Goal: Task Accomplishment & Management: Use online tool/utility

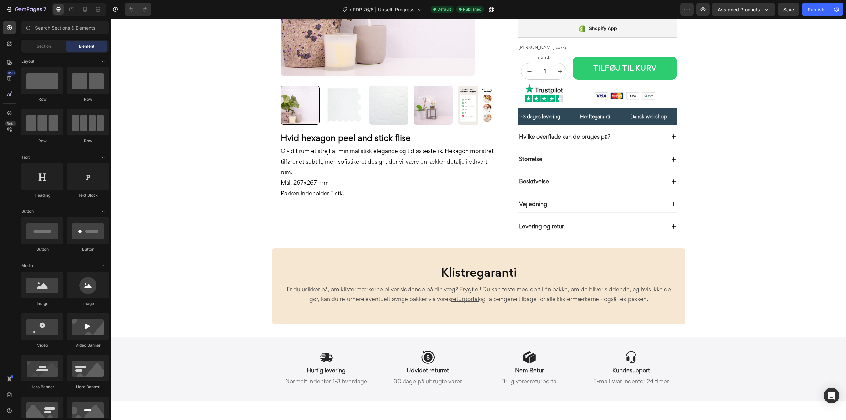
scroll to position [165, 0]
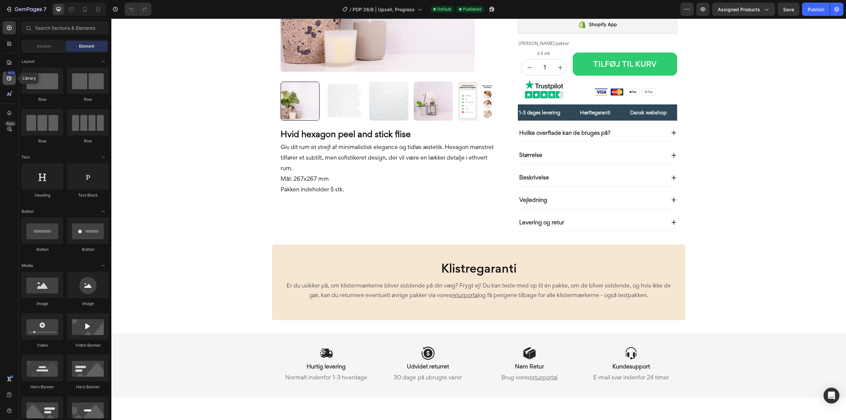
click at [8, 76] on icon at bounding box center [9, 78] width 7 height 7
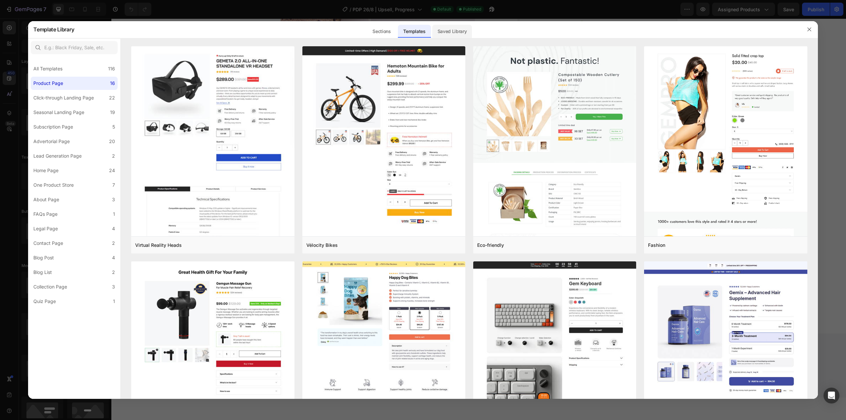
click at [446, 31] on div "Saved Library" at bounding box center [452, 31] width 40 height 13
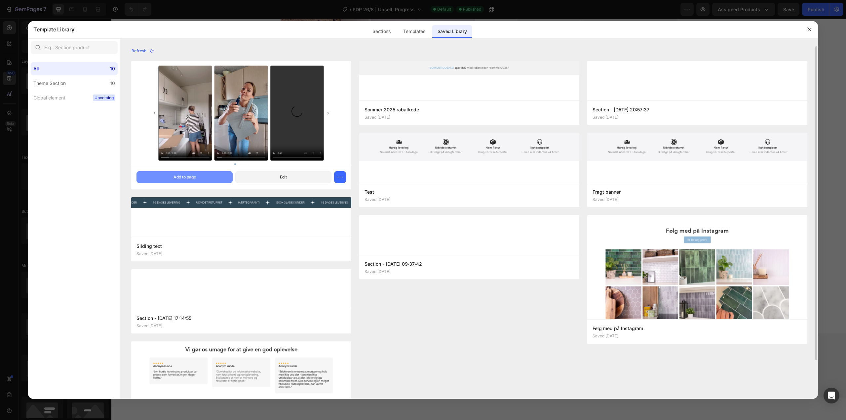
click at [188, 172] on button "Add to page" at bounding box center [184, 177] width 96 height 12
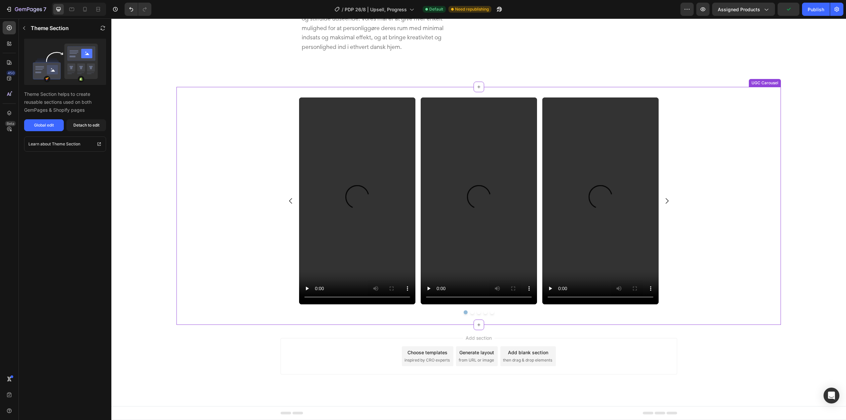
scroll to position [1873, 0]
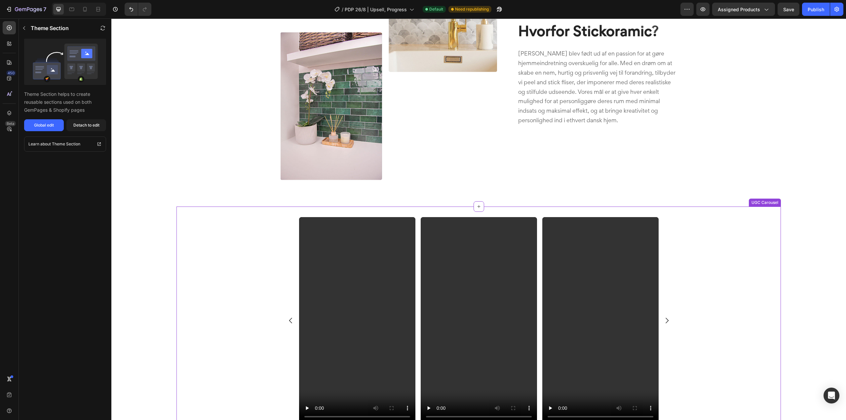
click at [213, 227] on div "Video Video Video Video Video [GEOGRAPHIC_DATA]" at bounding box center [478, 325] width 604 height 217
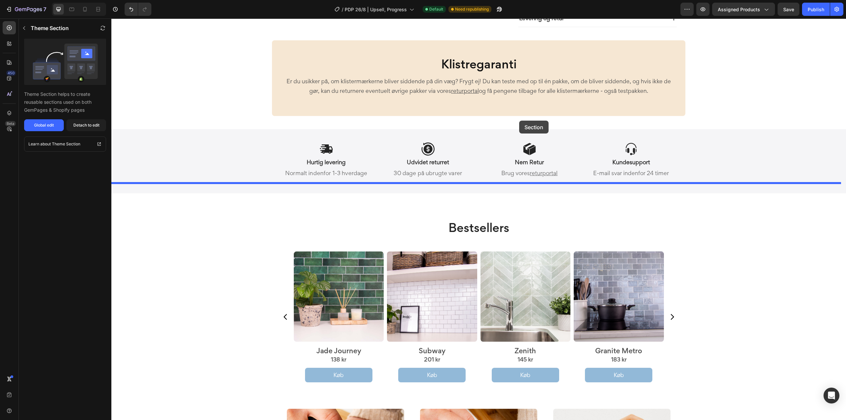
scroll to position [286, 0]
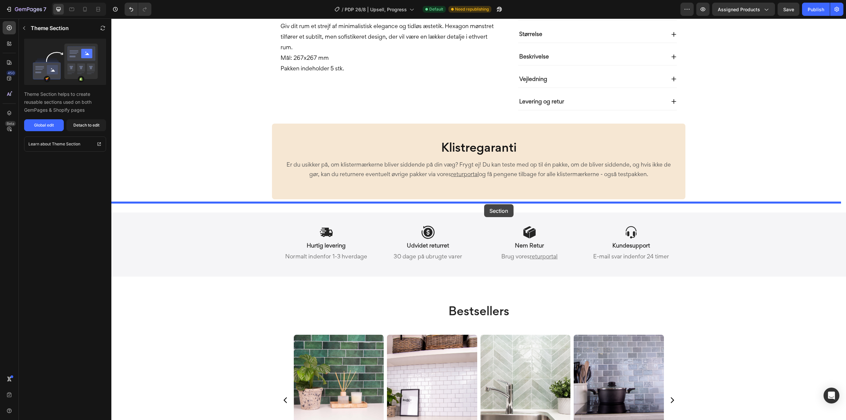
drag, startPoint x: 726, startPoint y: 201, endPoint x: 484, endPoint y: 204, distance: 241.6
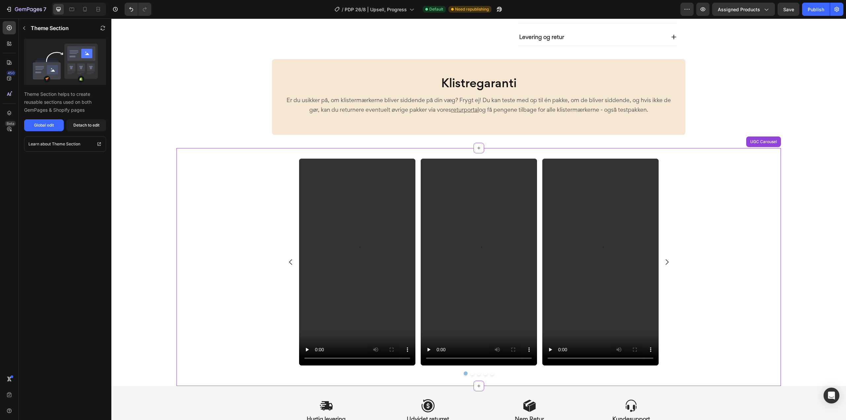
scroll to position [352, 0]
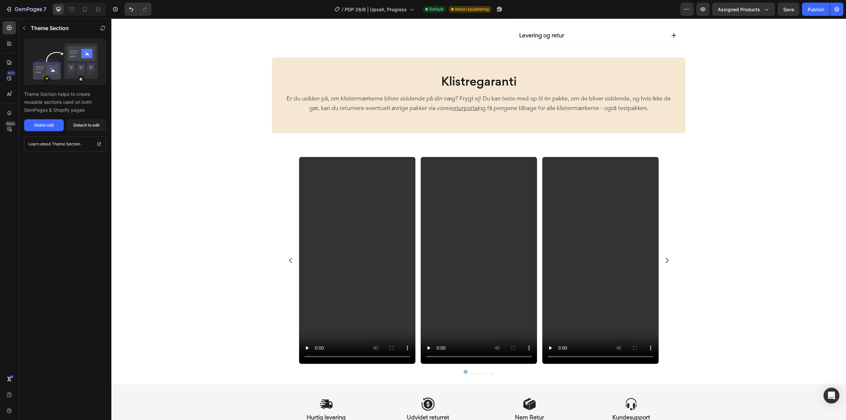
click at [161, 192] on section "Video Video Video Video Video Carousel UGC Carousel" at bounding box center [479, 265] width 672 height 238
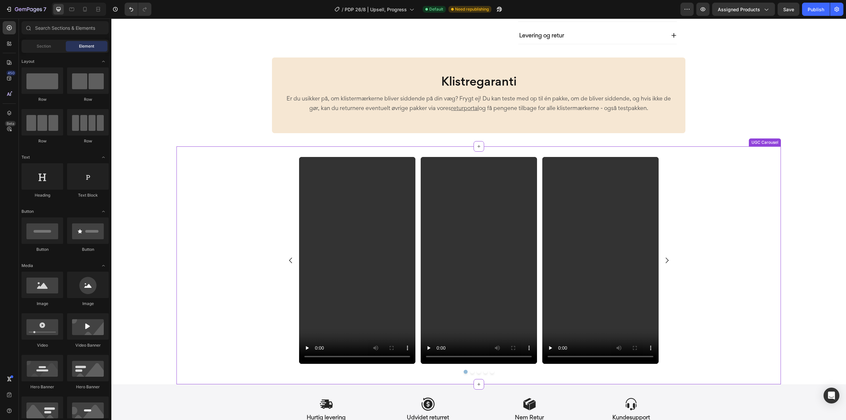
click at [663, 256] on icon "Carousel Next Arrow" at bounding box center [667, 260] width 8 height 8
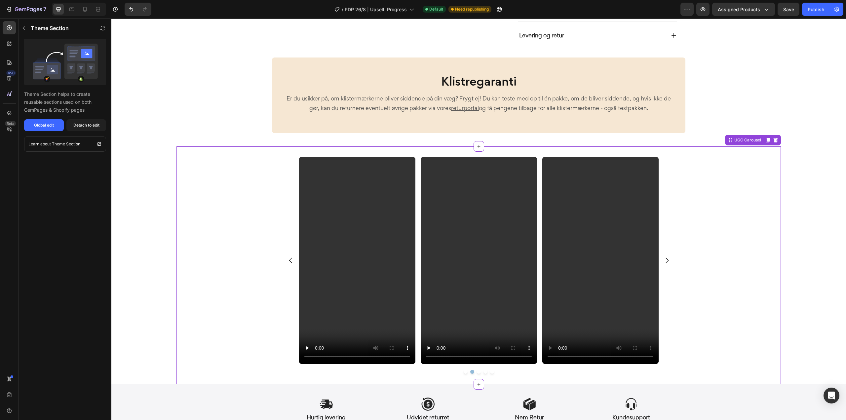
click at [663, 256] on icon "Carousel Next Arrow" at bounding box center [667, 260] width 8 height 8
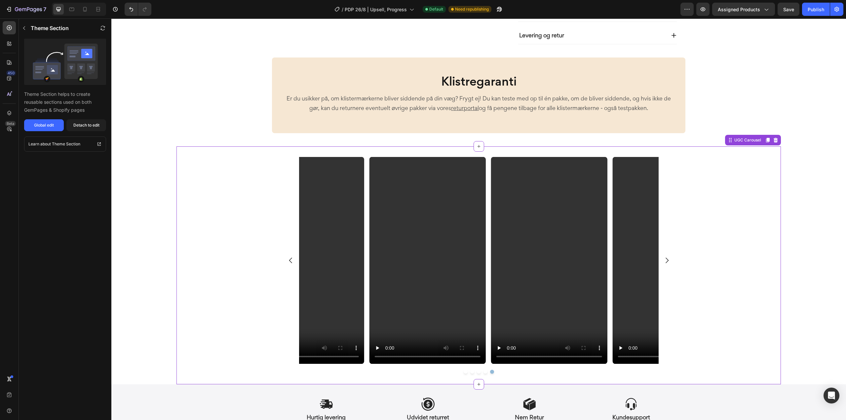
click at [663, 256] on icon "Carousel Next Arrow" at bounding box center [667, 260] width 8 height 8
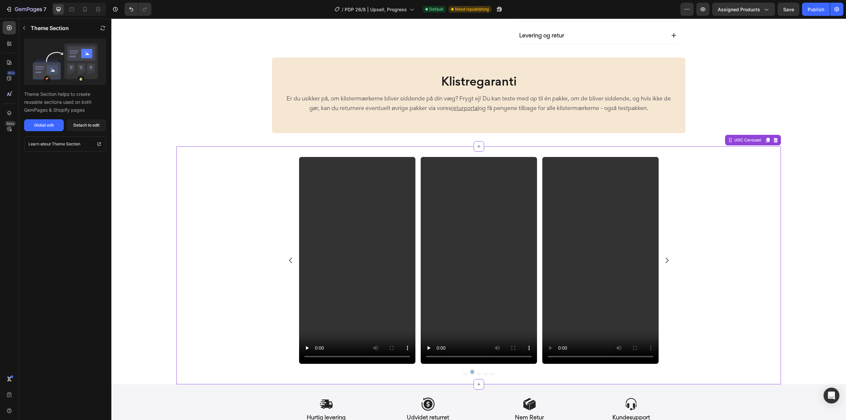
click at [663, 256] on icon "Carousel Next Arrow" at bounding box center [667, 260] width 8 height 8
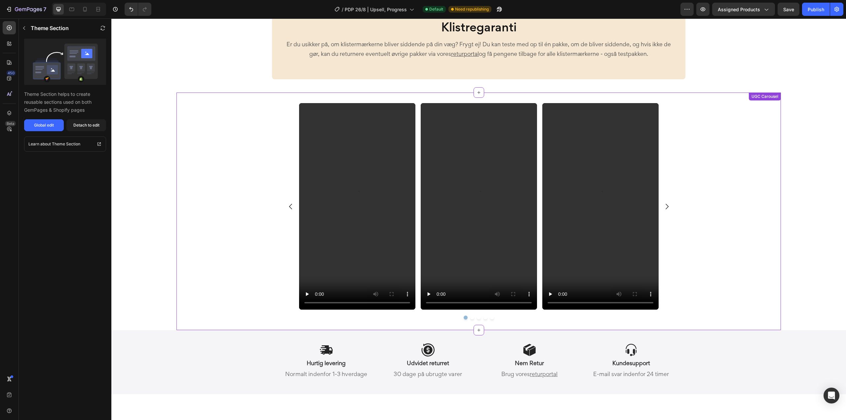
scroll to position [385, 0]
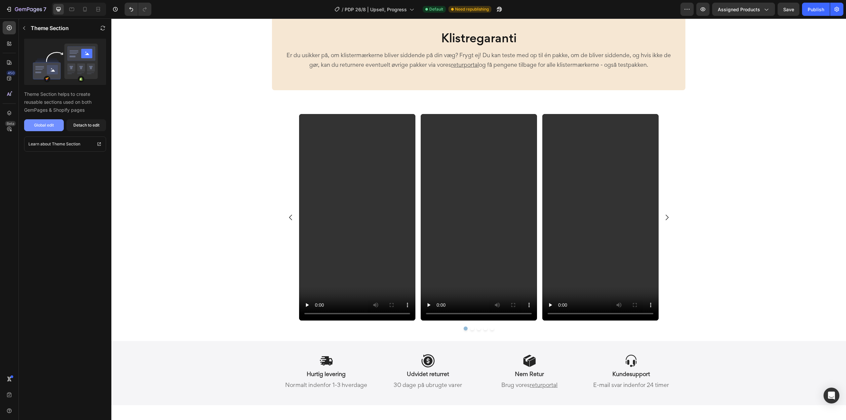
click at [38, 124] on div "Global edit" at bounding box center [44, 125] width 20 height 6
click at [256, 202] on div "Video Video Video Video Video [GEOGRAPHIC_DATA]" at bounding box center [478, 222] width 604 height 217
click at [26, 30] on icon "button" at bounding box center [23, 27] width 5 height 5
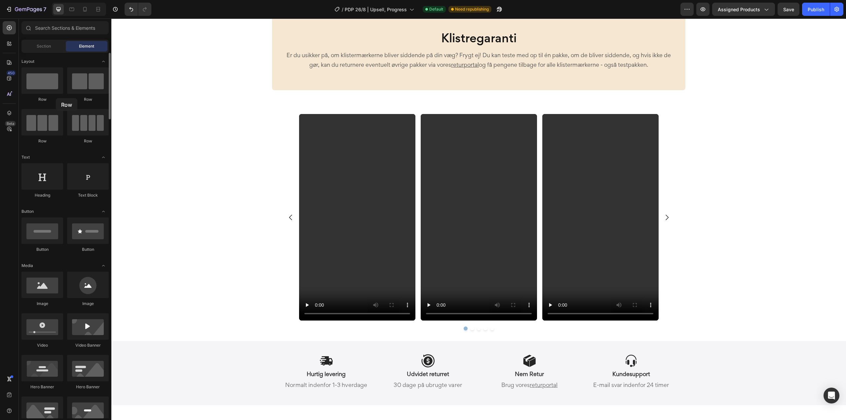
drag, startPoint x: 43, startPoint y: 85, endPoint x: 53, endPoint y: 98, distance: 16.0
click at [53, 98] on div "Row" at bounding box center [42, 84] width 42 height 35
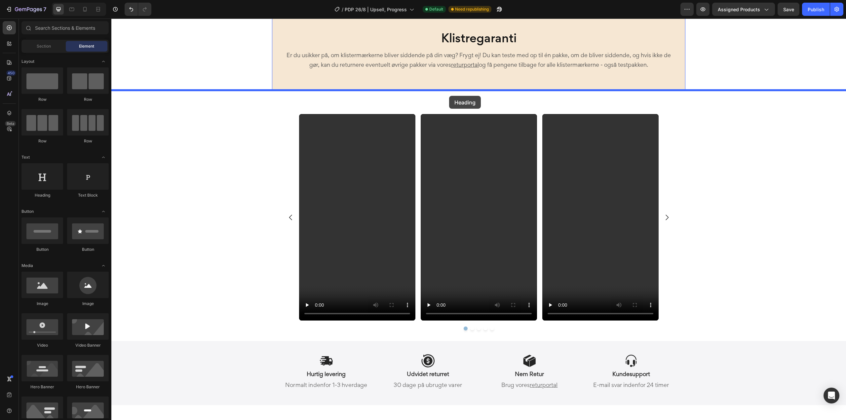
drag, startPoint x: 162, startPoint y: 203, endPoint x: 449, endPoint y: 96, distance: 306.8
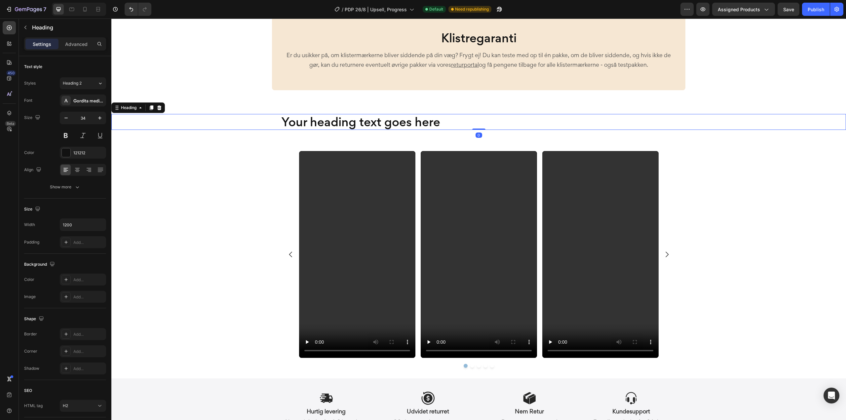
click at [360, 124] on h2 "Your heading text goes here" at bounding box center [479, 122] width 397 height 16
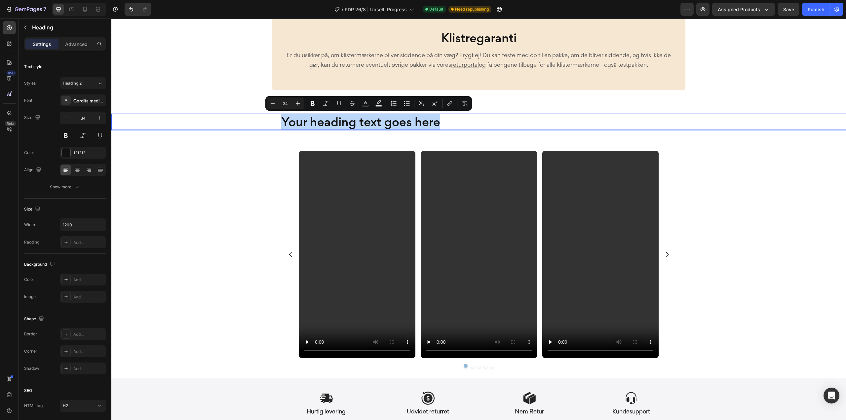
click at [359, 124] on p "Your heading text goes here" at bounding box center [478, 122] width 395 height 15
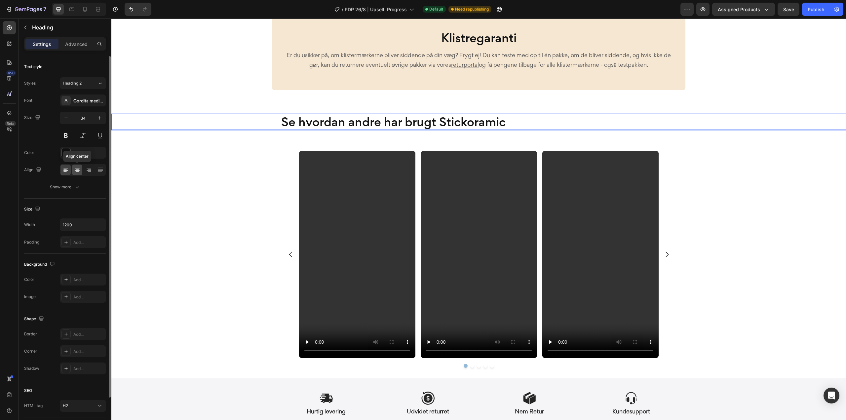
click at [75, 168] on icon at bounding box center [77, 168] width 5 height 1
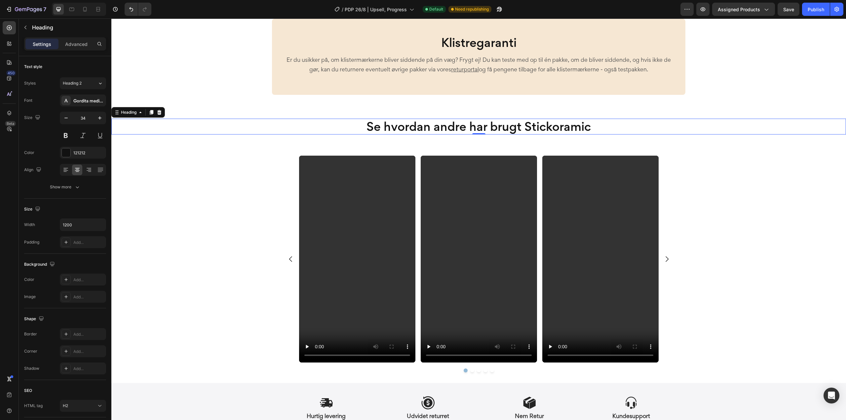
scroll to position [418, 0]
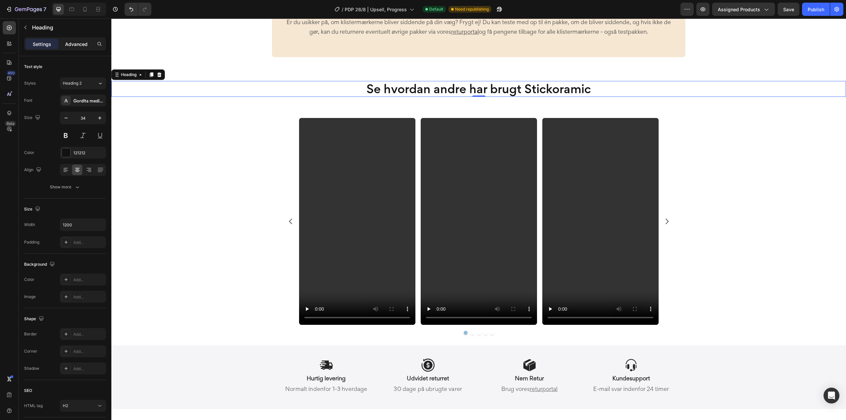
click at [78, 47] on p "Advanced" at bounding box center [76, 44] width 22 height 7
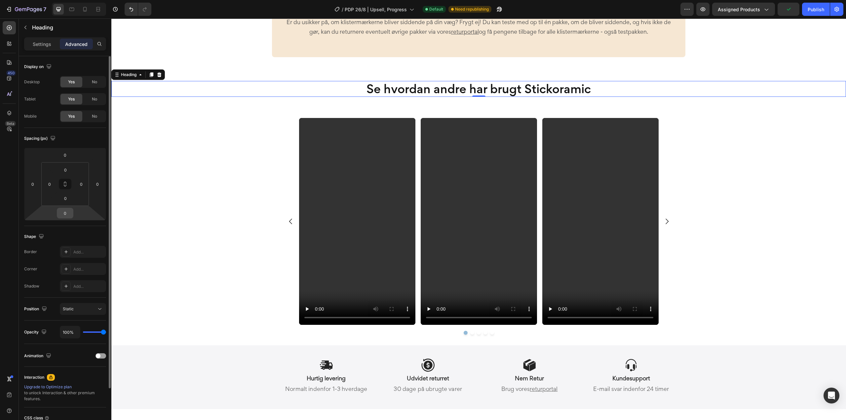
click at [67, 211] on input "0" at bounding box center [64, 213] width 13 height 10
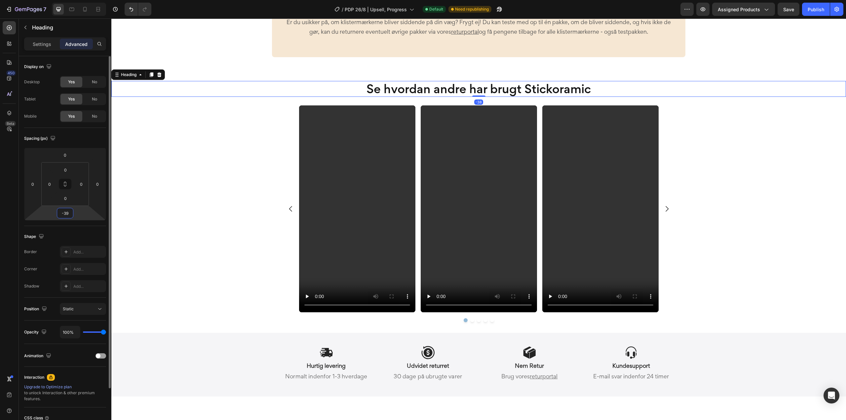
type input "-40"
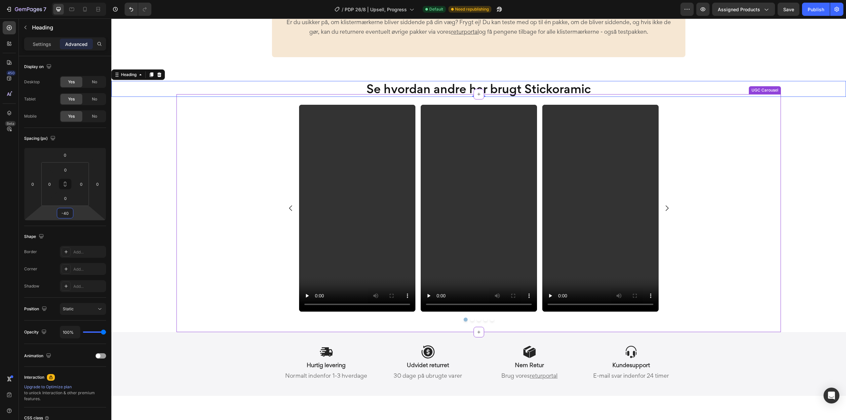
click at [172, 234] on section "Video Video Video Video Video Carousel UGC Carousel" at bounding box center [479, 213] width 672 height 238
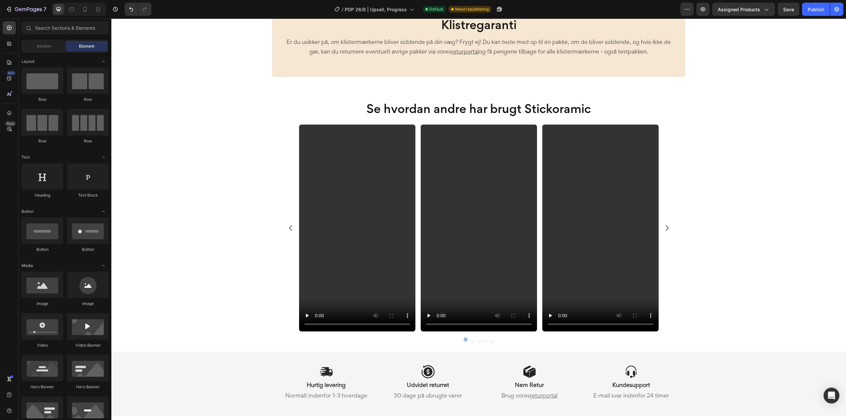
scroll to position [451, 0]
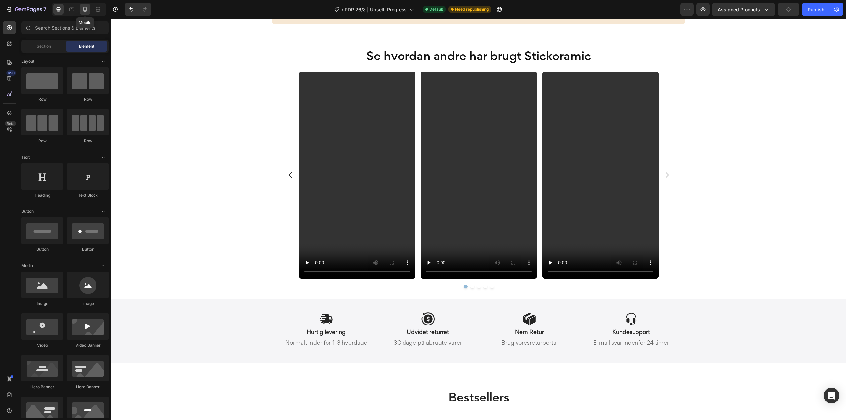
click at [85, 12] on icon at bounding box center [85, 9] width 7 height 7
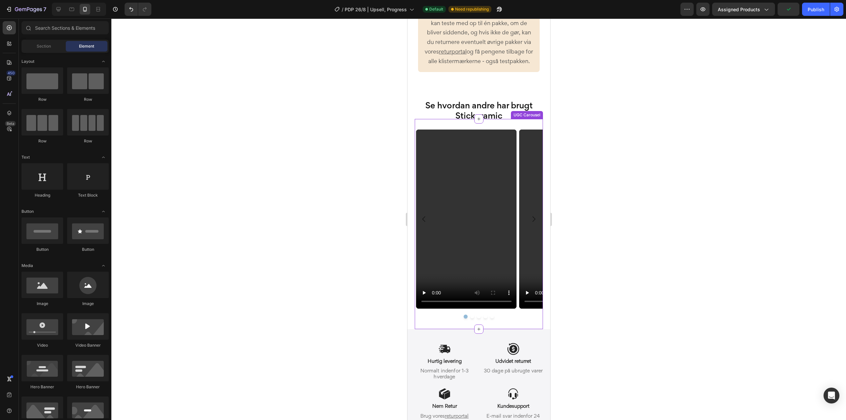
scroll to position [418, 0]
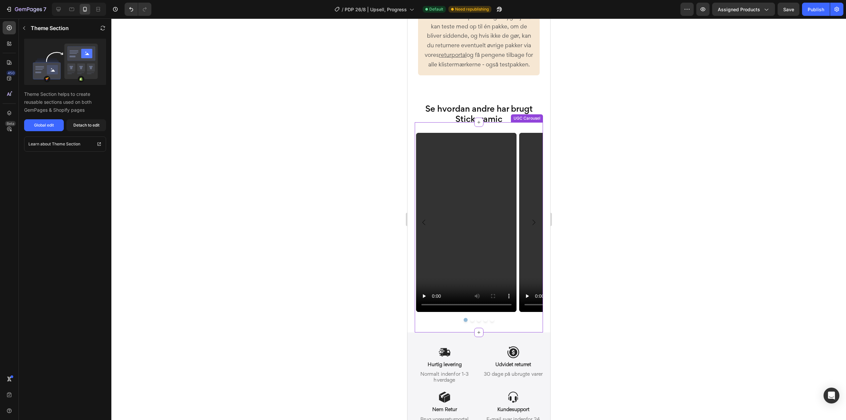
click at [529, 226] on icon "Carousel Next Arrow" at bounding box center [533, 222] width 8 height 8
click at [431, 109] on div "Se hvordan andre har brugt Stickoramic Heading Section 3" at bounding box center [478, 108] width 143 height 30
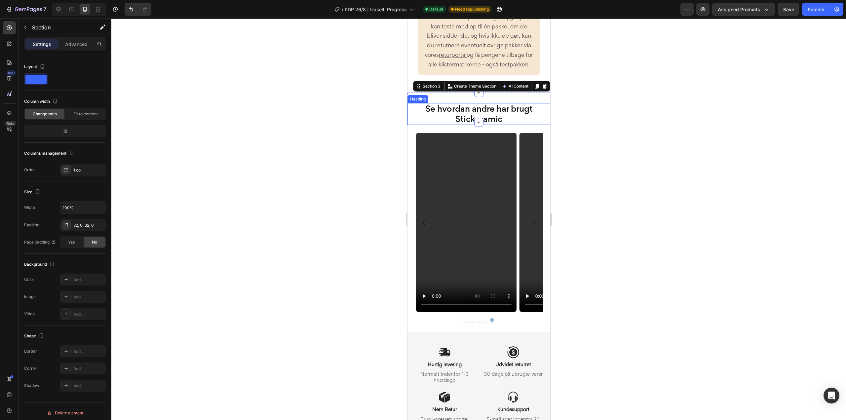
click at [439, 119] on p "Se hvordan andre har brugt Stickoramic" at bounding box center [478, 114] width 141 height 20
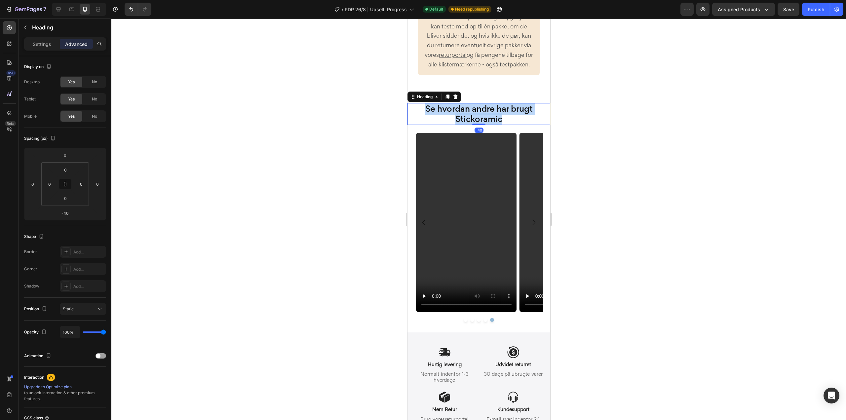
click at [439, 119] on p "Se hvordan andre har brugt Stickoramic" at bounding box center [478, 114] width 141 height 20
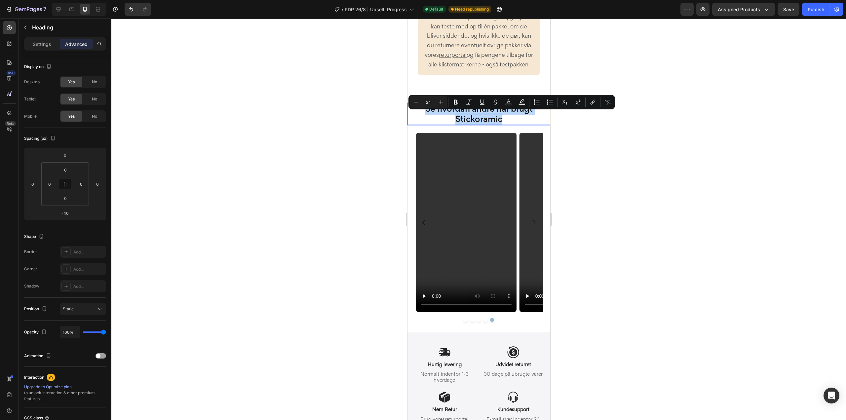
click at [439, 119] on p "Se hvordan andre har brugt Stickoramic" at bounding box center [478, 114] width 141 height 20
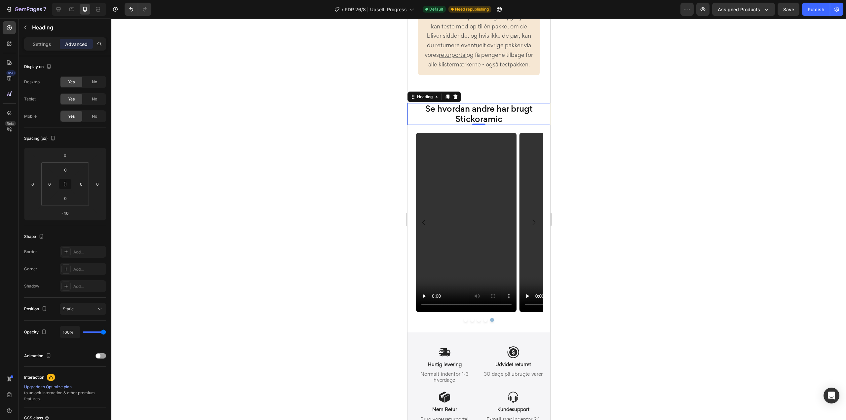
click at [338, 141] on div at bounding box center [478, 220] width 735 height 402
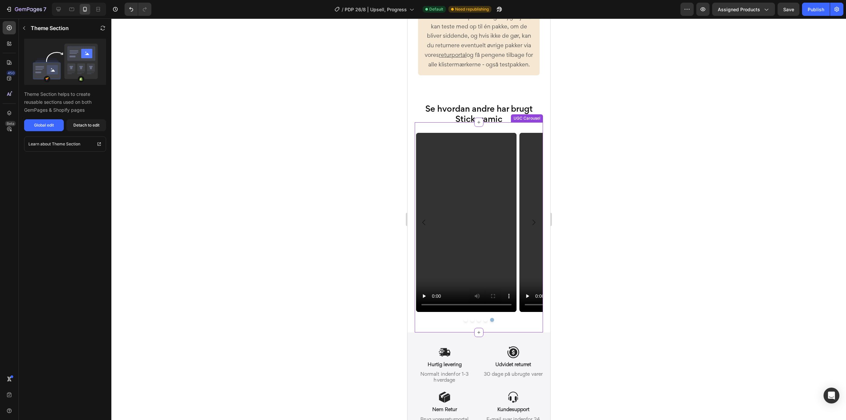
click at [486, 226] on video at bounding box center [466, 222] width 101 height 179
click at [484, 225] on video at bounding box center [466, 222] width 101 height 179
click at [525, 213] on video at bounding box center [569, 222] width 101 height 179
drag, startPoint x: 464, startPoint y: 256, endPoint x: 474, endPoint y: 266, distance: 14.3
click at [482, 257] on video at bounding box center [466, 222] width 101 height 179
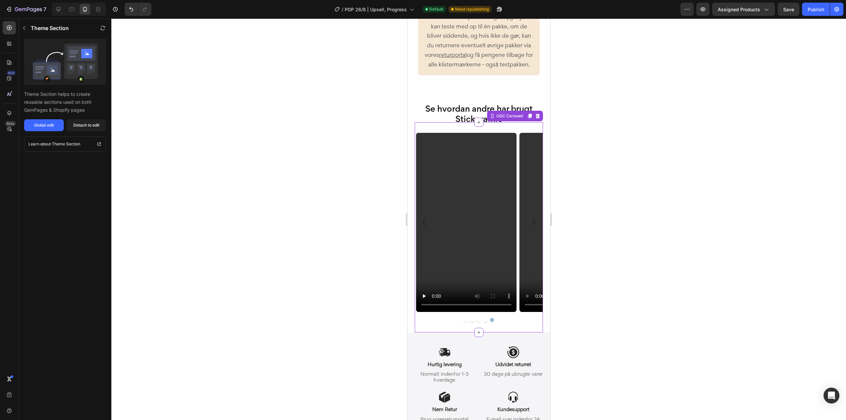
click at [483, 322] on button "Dot" at bounding box center [485, 320] width 4 height 4
click at [477, 322] on button "Dot" at bounding box center [479, 320] width 4 height 4
click at [814, 7] on div "Publish" at bounding box center [816, 9] width 17 height 7
